Goal: Transaction & Acquisition: Purchase product/service

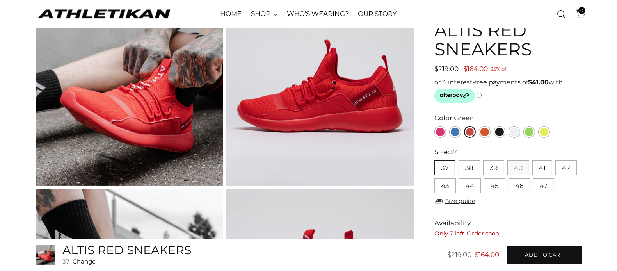
scroll to position [72, 0]
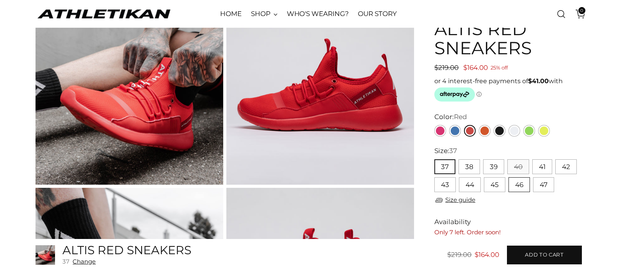
click at [521, 187] on button "46" at bounding box center [518, 184] width 21 height 15
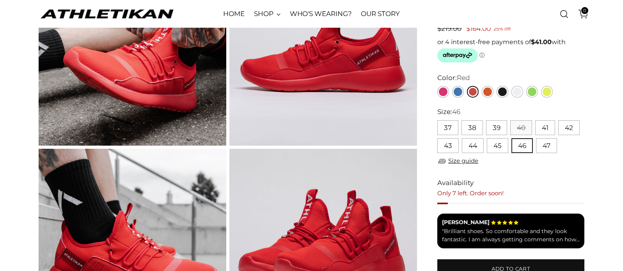
scroll to position [116, 0]
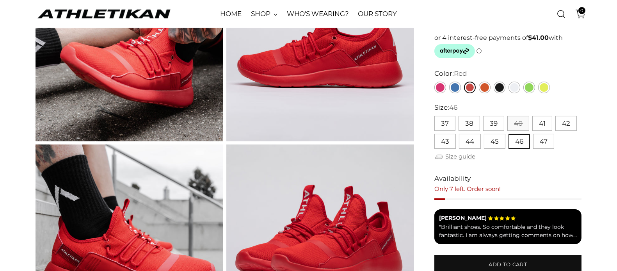
click at [467, 157] on link "Size guide" at bounding box center [454, 157] width 41 height 10
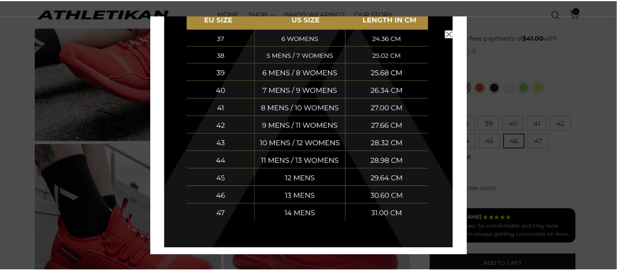
scroll to position [205, 0]
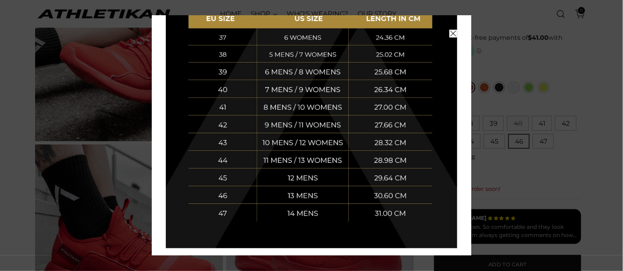
click at [555, 162] on div at bounding box center [311, 135] width 623 height 271
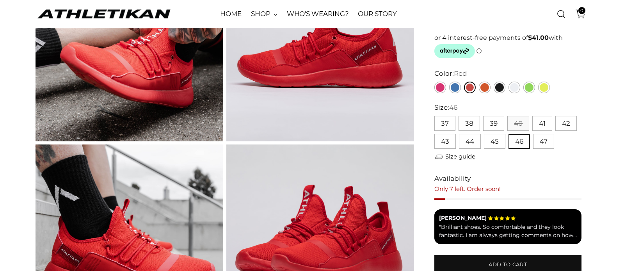
scroll to position [0, 0]
click at [492, 142] on div at bounding box center [308, 135] width 617 height 271
click at [488, 142] on button "45" at bounding box center [494, 141] width 21 height 15
click at [457, 91] on link "Blue" at bounding box center [455, 88] width 12 height 12
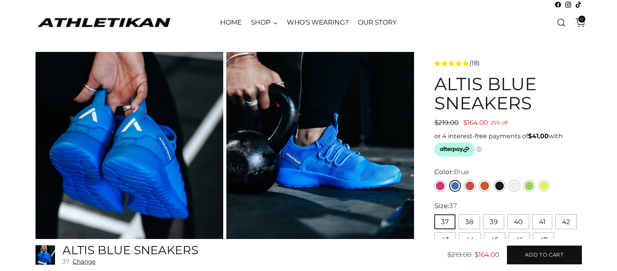
scroll to position [43, 0]
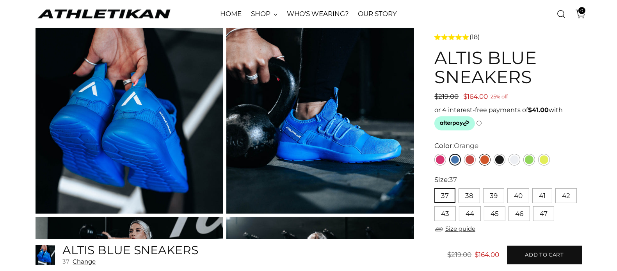
click at [486, 161] on link "Orange" at bounding box center [485, 160] width 12 height 12
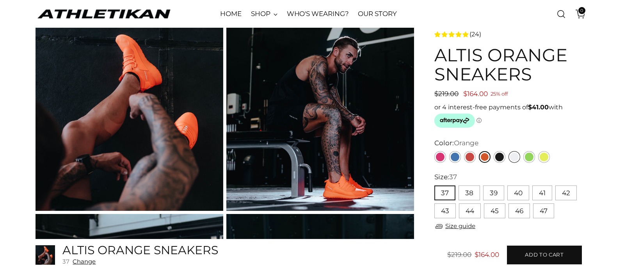
scroll to position [72, 0]
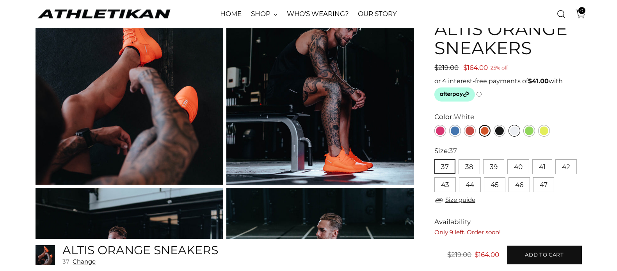
click at [518, 132] on link "White" at bounding box center [514, 131] width 12 height 12
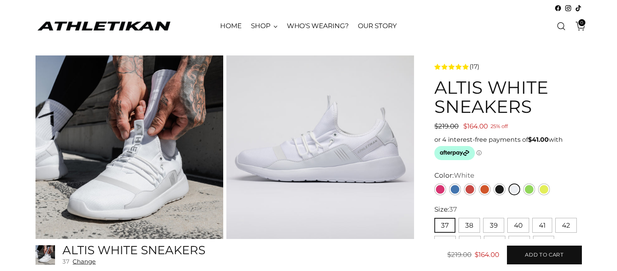
scroll to position [43, 0]
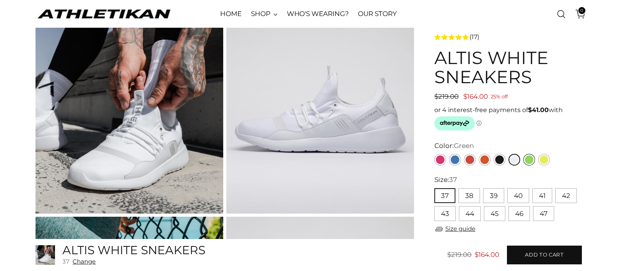
click at [527, 162] on link "Green" at bounding box center [529, 160] width 12 height 12
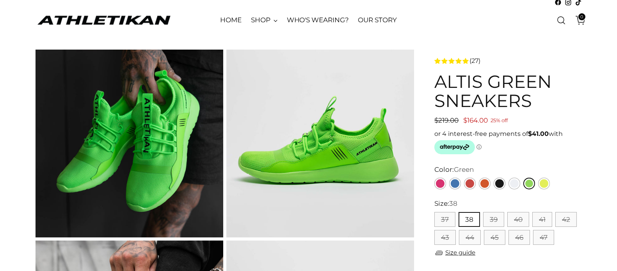
scroll to position [29, 0]
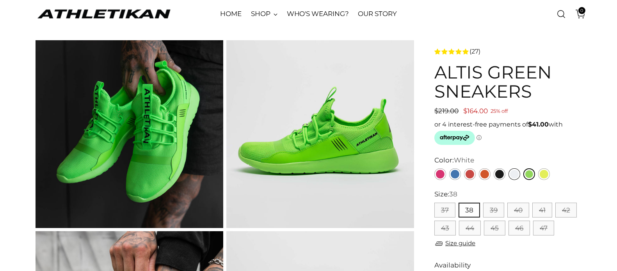
click at [513, 178] on link "White" at bounding box center [514, 174] width 12 height 12
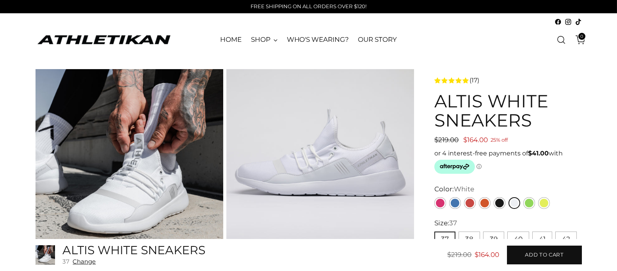
click at [485, 172] on p "or 4 interest-free payments of $41.00 with ⓘ" at bounding box center [507, 161] width 147 height 26
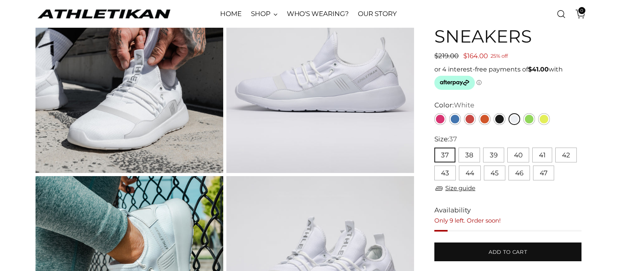
scroll to position [87, 0]
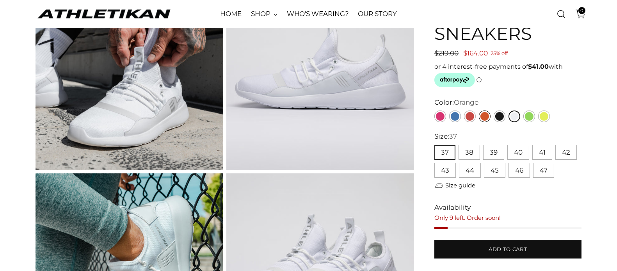
click at [485, 117] on link "Orange" at bounding box center [485, 116] width 12 height 12
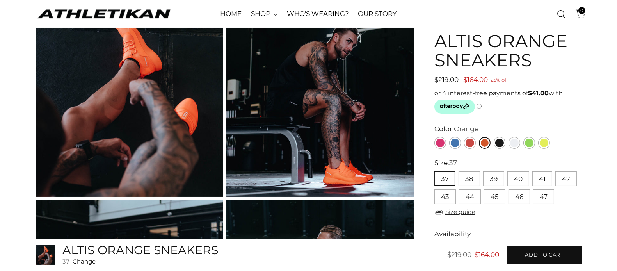
scroll to position [72, 0]
